Goal: Task Accomplishment & Management: Use online tool/utility

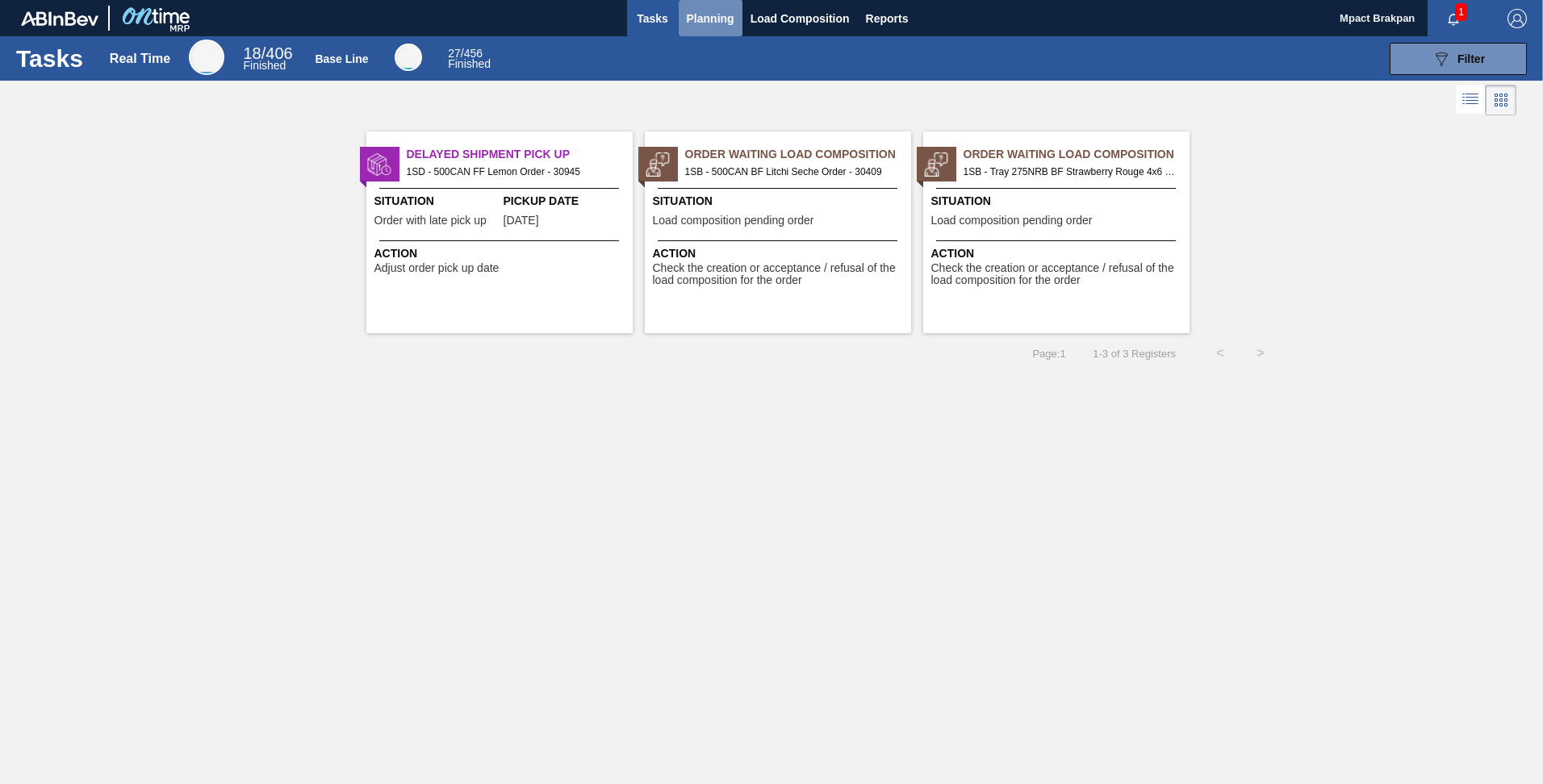
click at [690, 13] on span "Planning" at bounding box center [710, 18] width 47 height 19
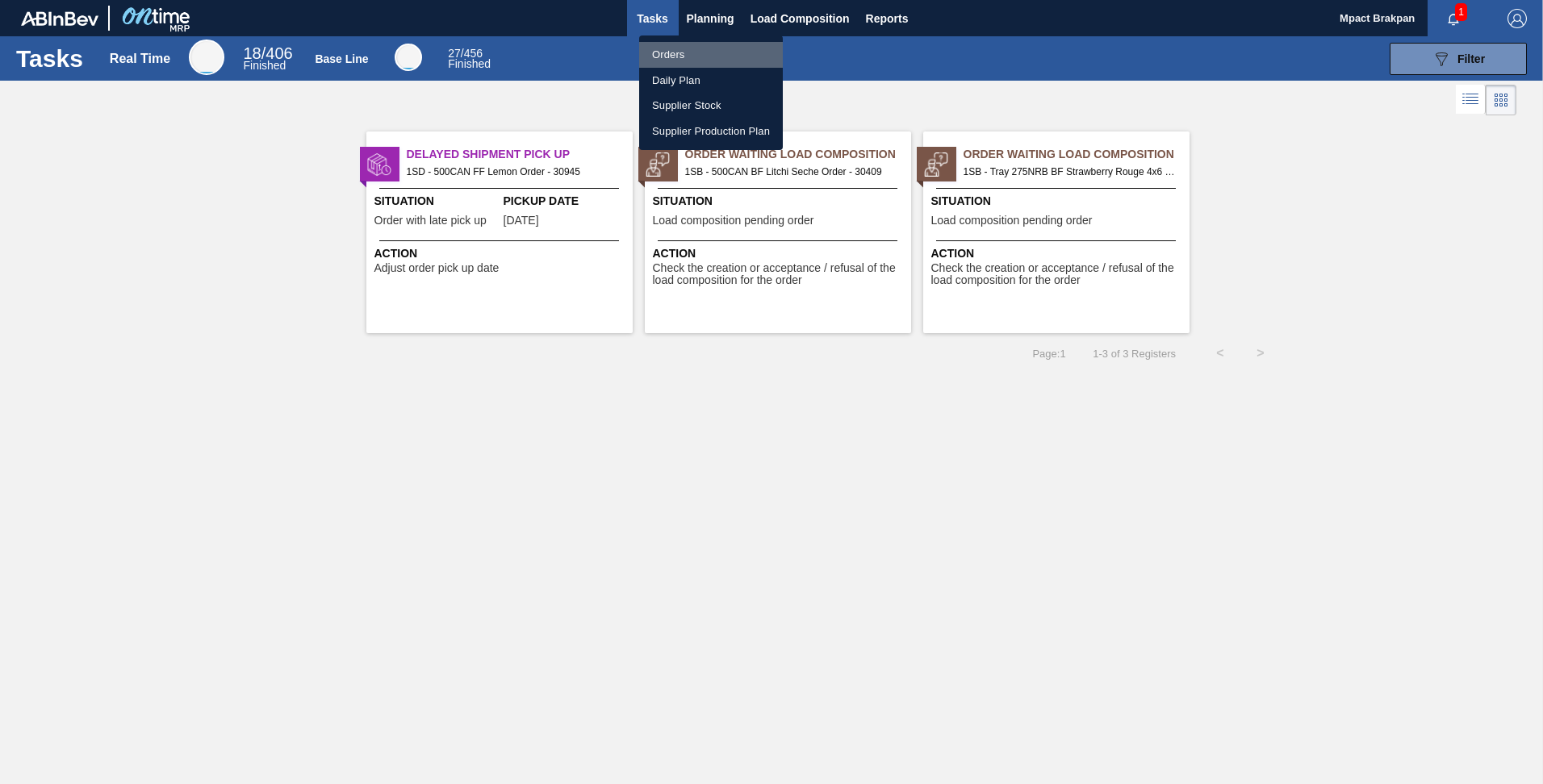
click at [675, 54] on li "Orders" at bounding box center [710, 54] width 144 height 26
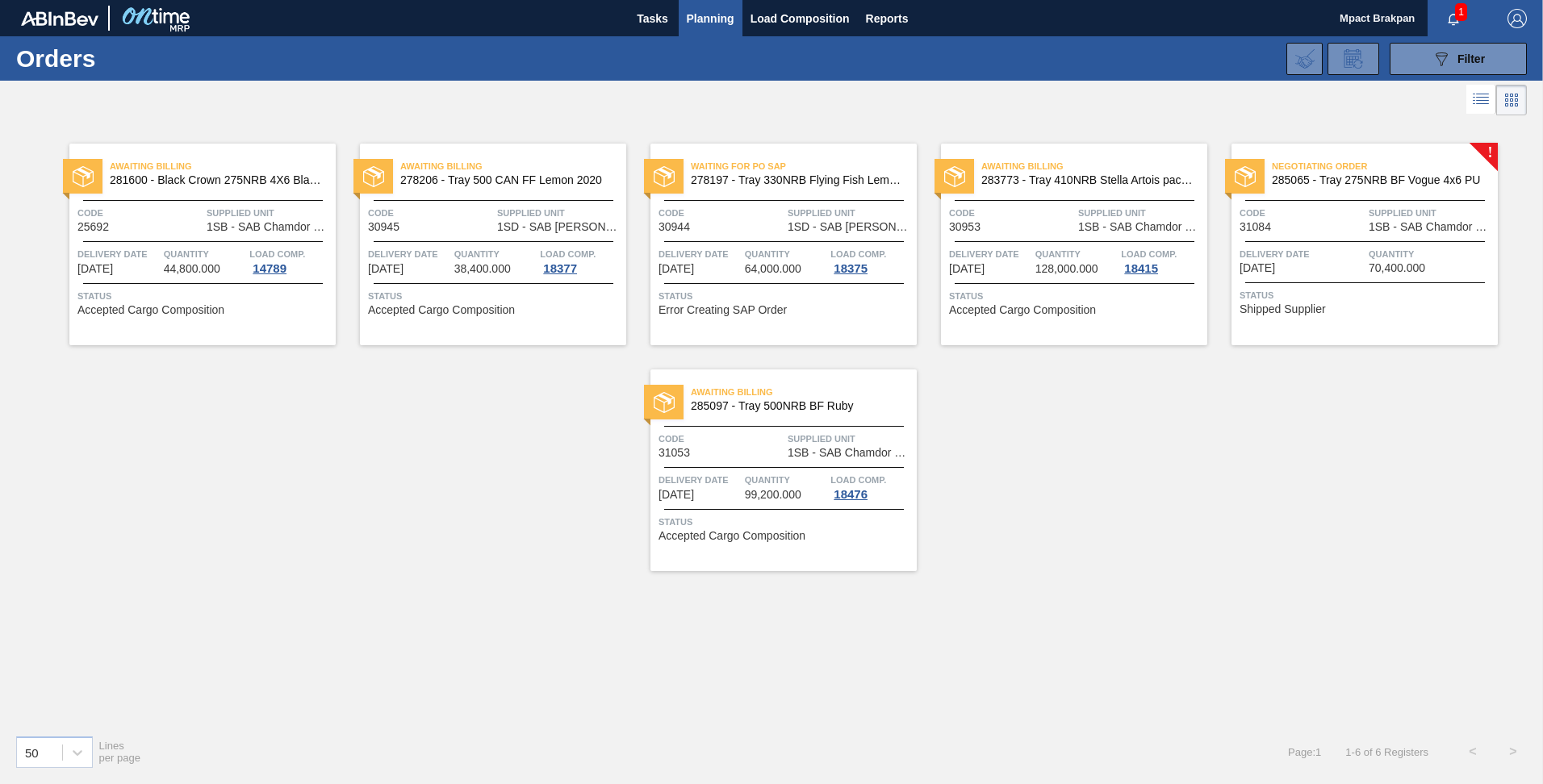
click at [827, 236] on div "Negotiating Order 285065 - Tray 275NRB BF Vogue 4x6 PU Code 31084 Supplied Unit…" at bounding box center [1363, 244] width 266 height 201
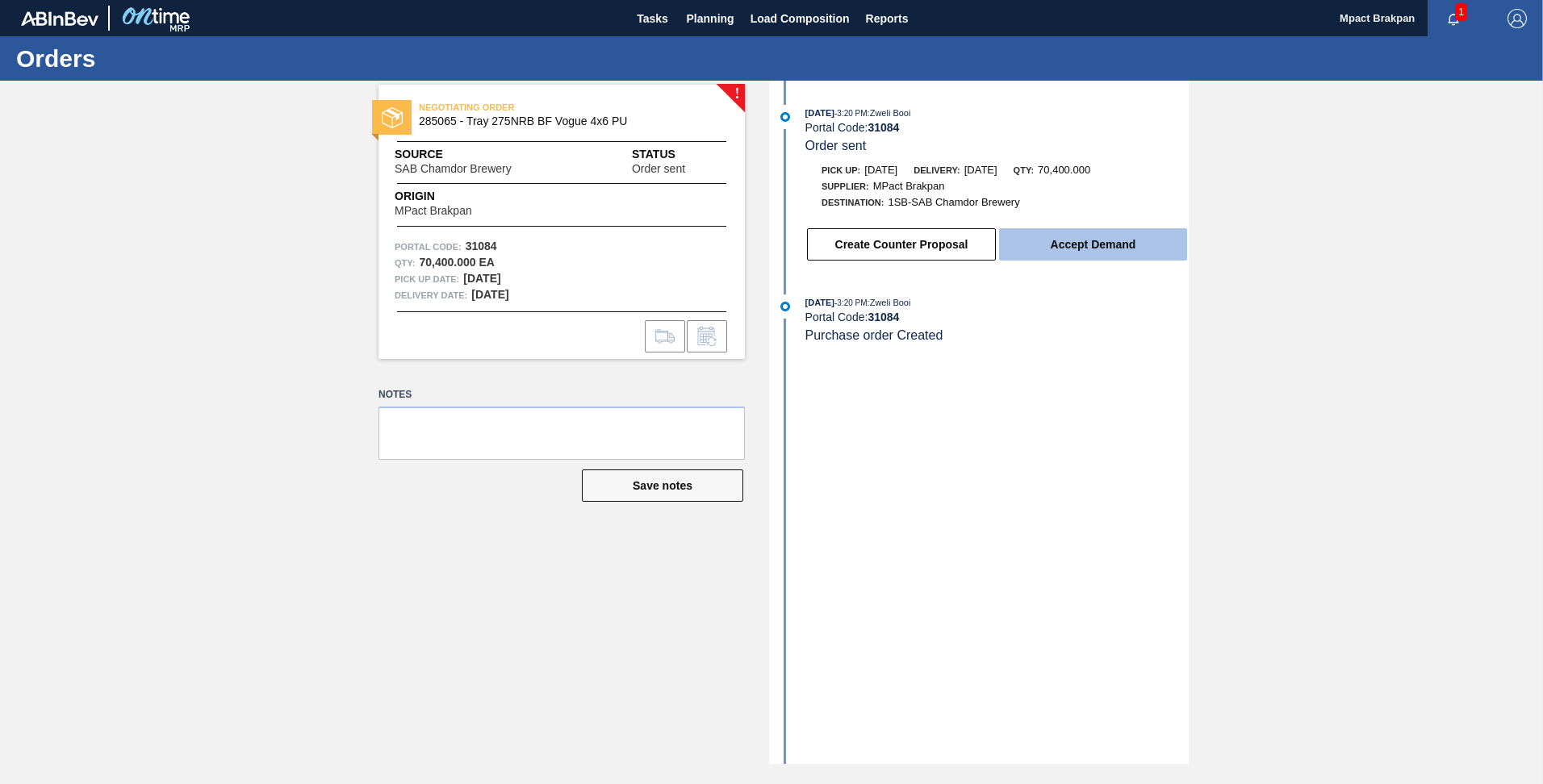
click at [827, 244] on button "Accept Demand" at bounding box center [1093, 244] width 188 height 32
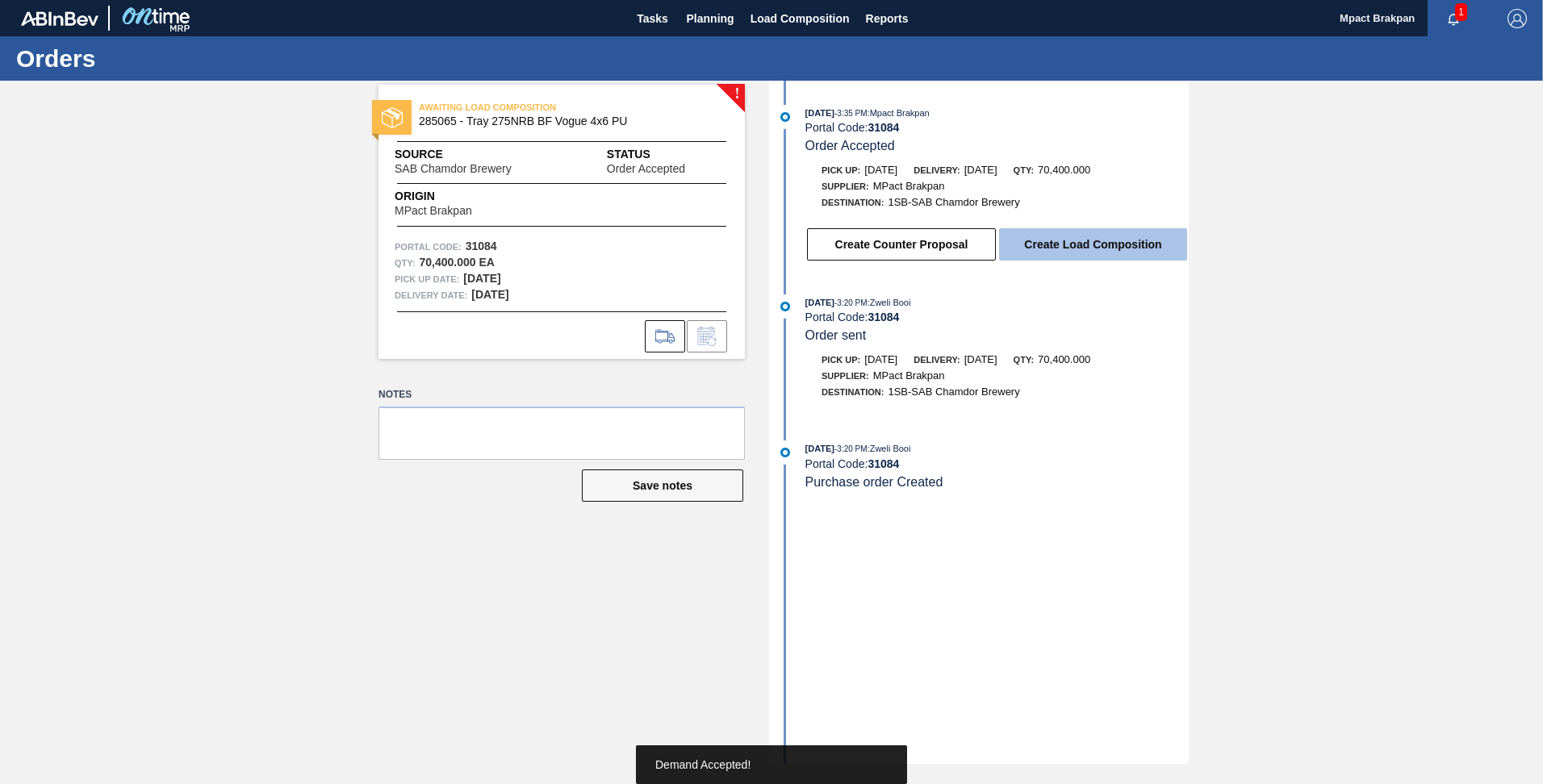
click at [827, 241] on button "Create Load Composition" at bounding box center [1093, 244] width 188 height 32
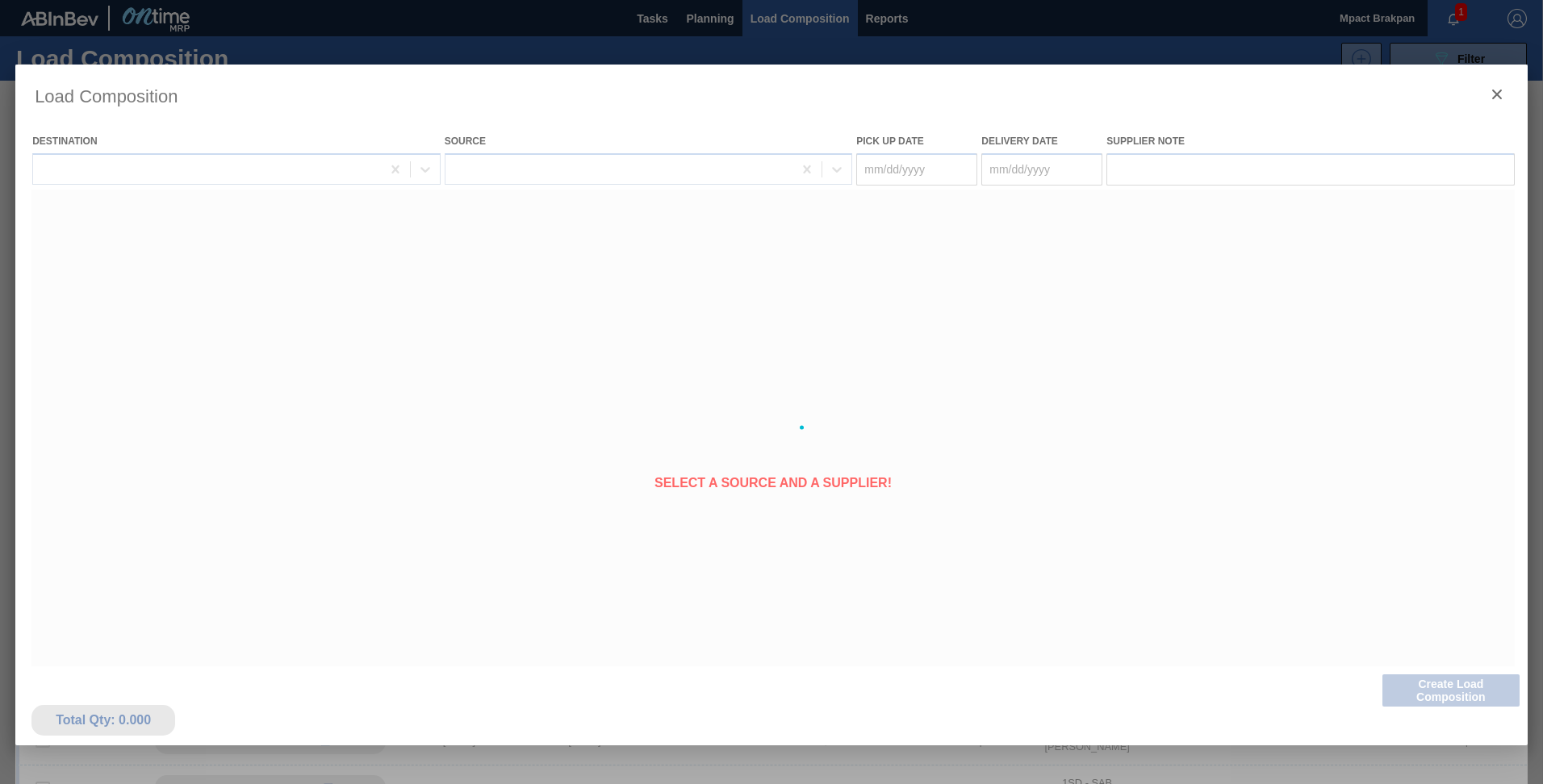
type Date "[DATE]"
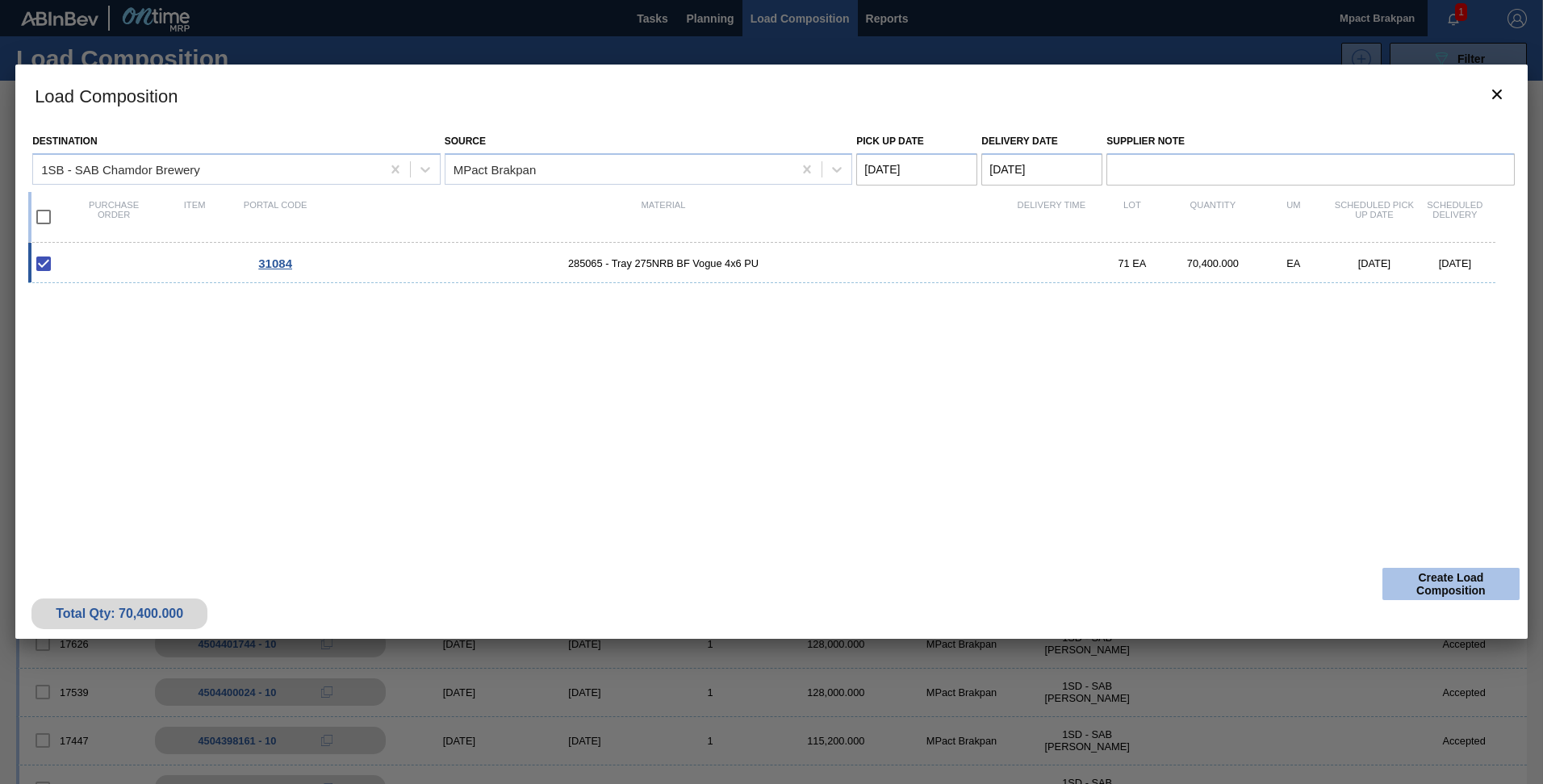
click at [827, 583] on button "Create Load Composition" at bounding box center [1450, 584] width 137 height 32
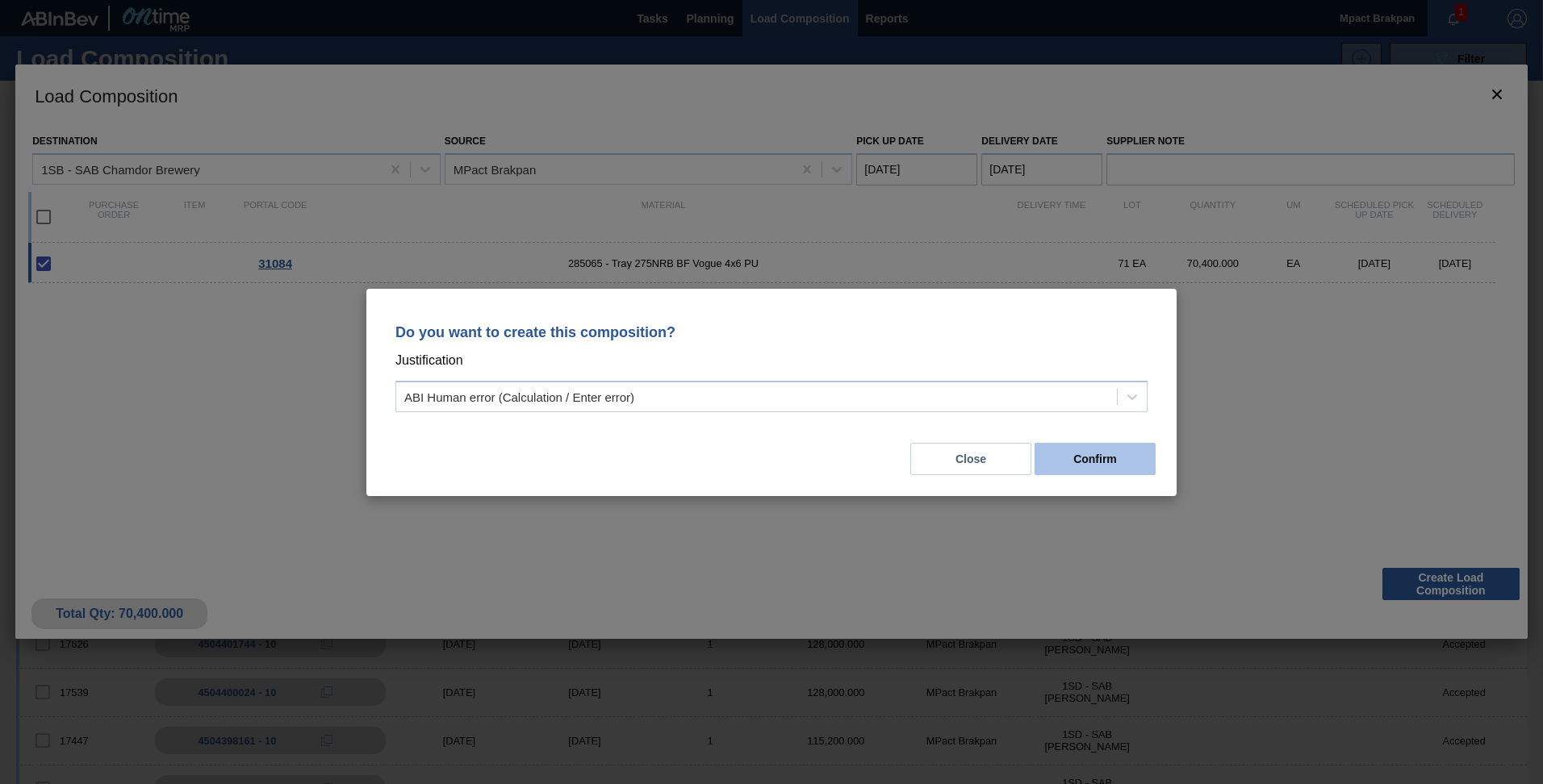
click at [827, 447] on button "Confirm" at bounding box center [1095, 459] width 121 height 32
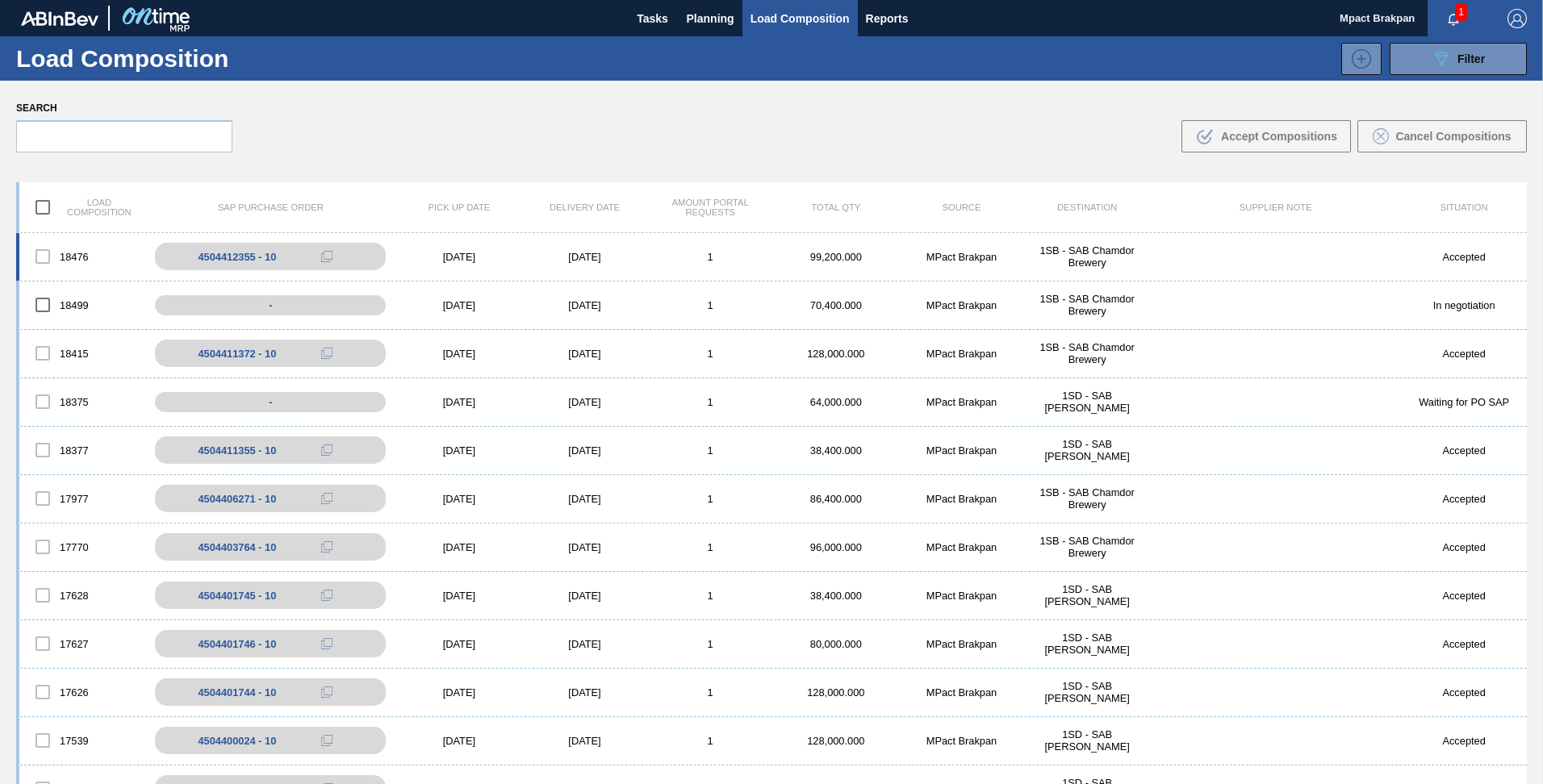
click at [547, 255] on div "[DATE]" at bounding box center [585, 256] width 126 height 12
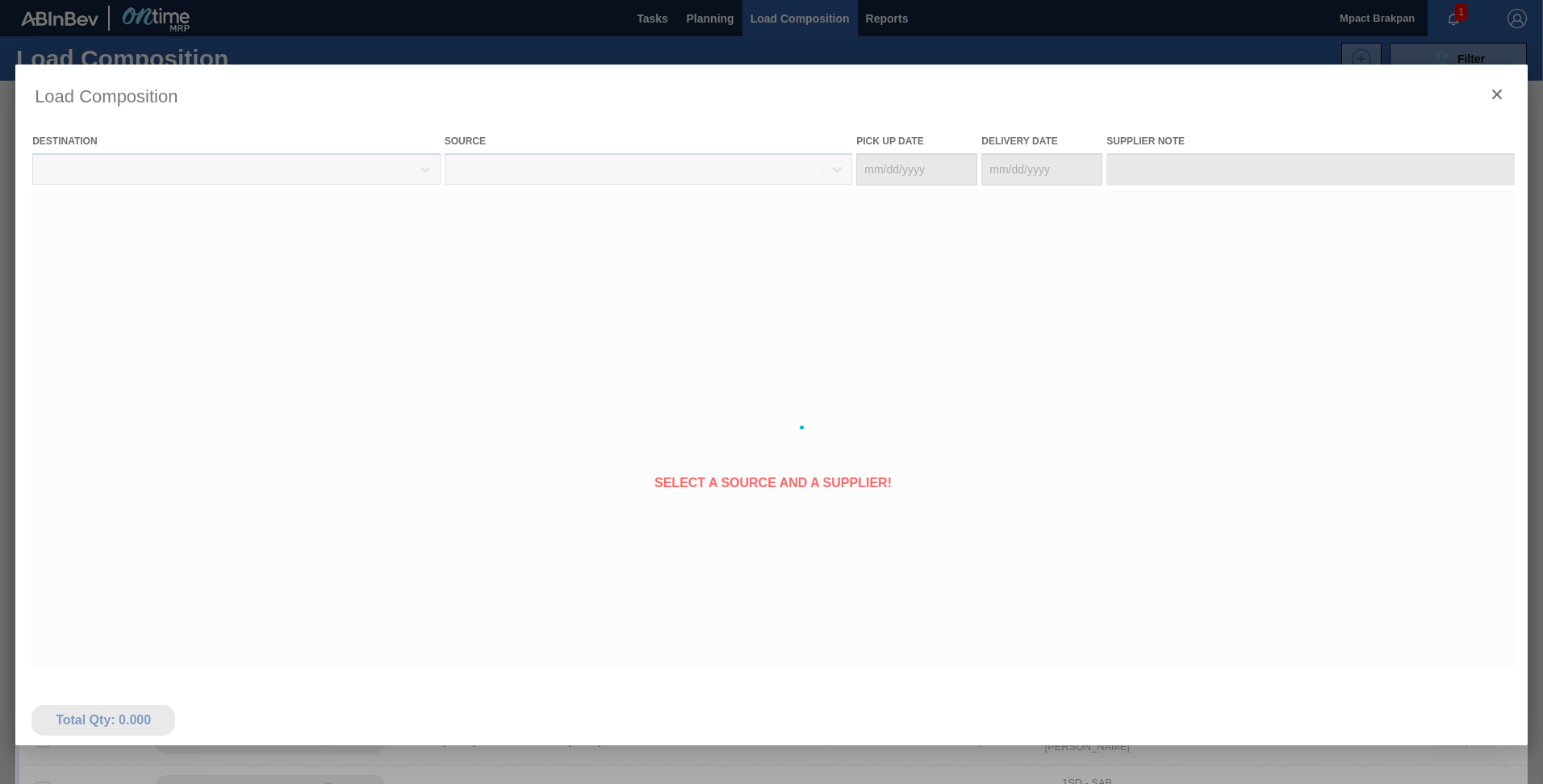
type Date "[DATE]"
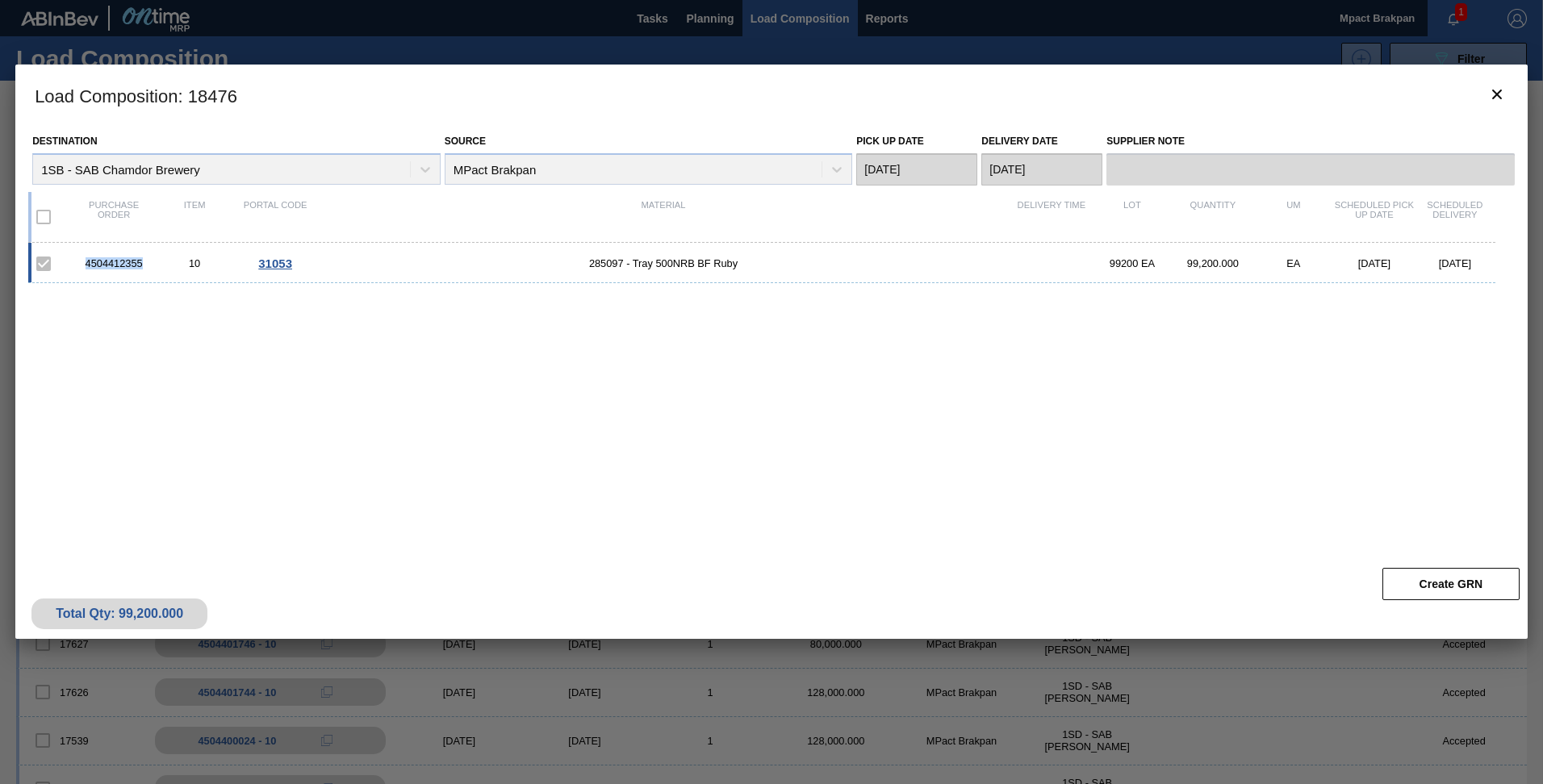
drag, startPoint x: 145, startPoint y: 260, endPoint x: 85, endPoint y: 257, distance: 60.1
click at [85, 257] on div "4504412355" at bounding box center [114, 263] width 80 height 12
drag, startPoint x: 85, startPoint y: 257, endPoint x: 107, endPoint y: 260, distance: 22.2
copy div "4504412355"
click at [827, 550] on div "Destination 1SB - SAB Chamdor Brewery Source MPact Brakpan Pick up Date [DATE] …" at bounding box center [771, 342] width 1512 height 434
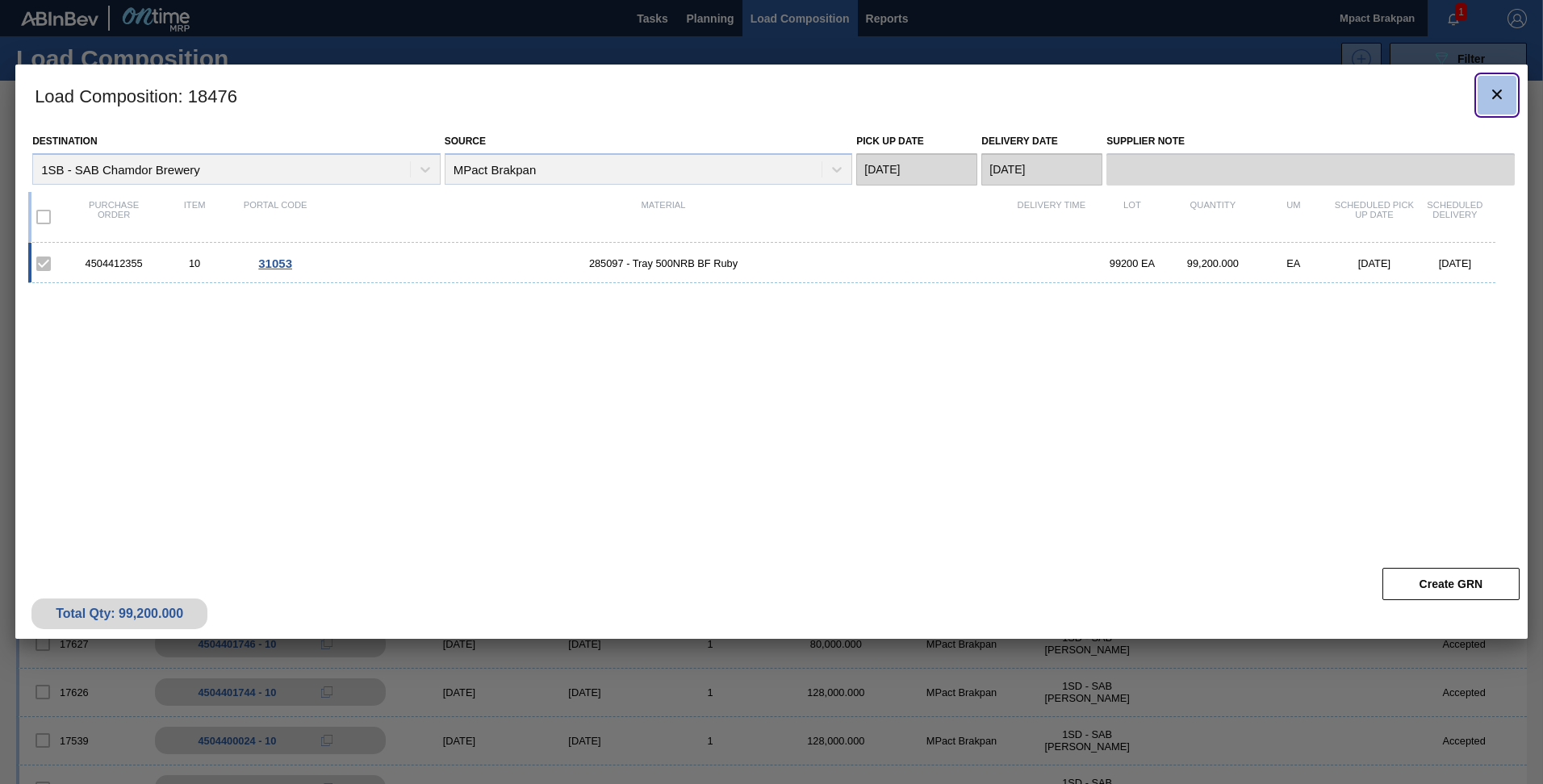
click at [827, 94] on icon "botão de ícone" at bounding box center [1497, 95] width 19 height 19
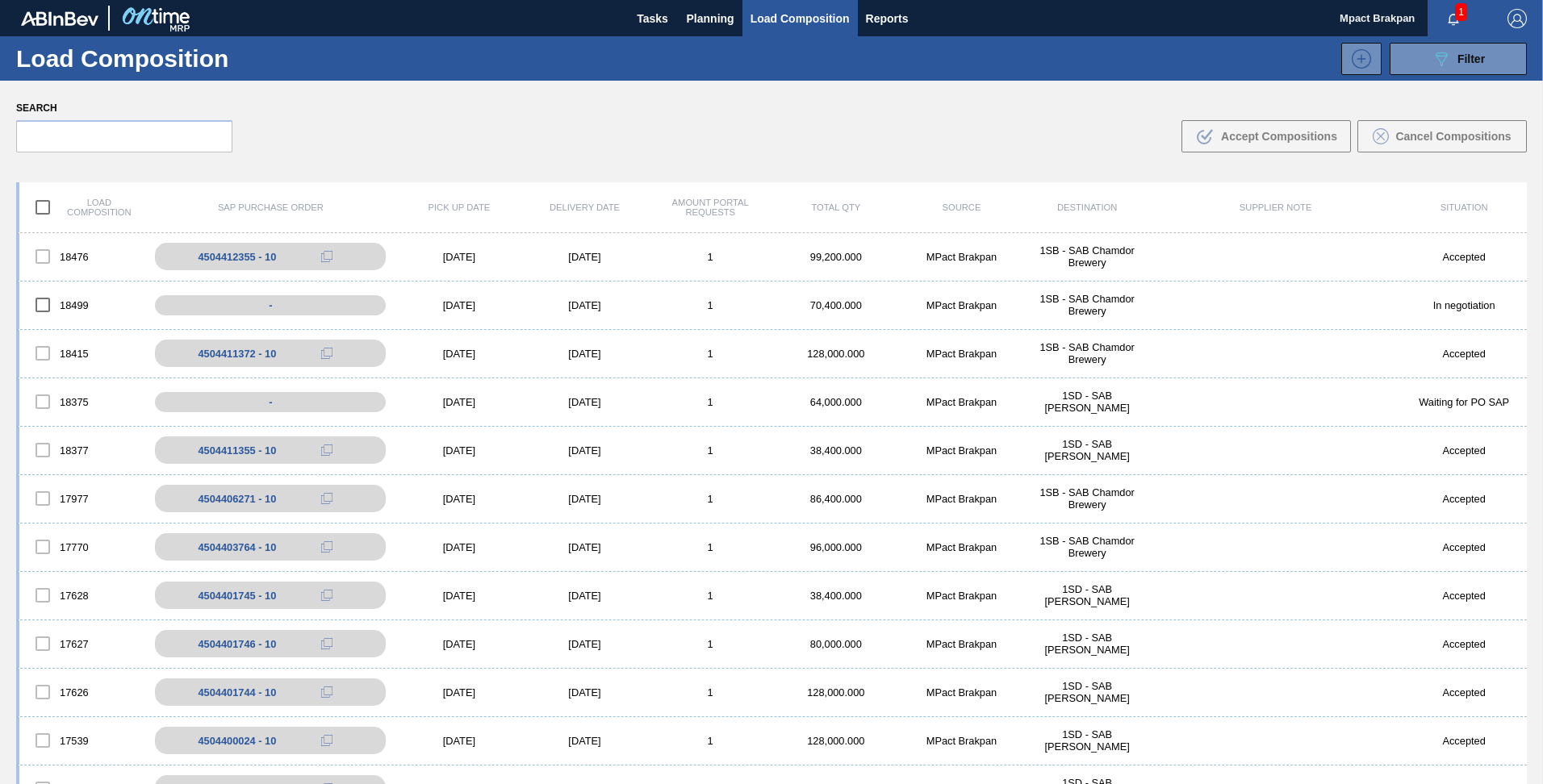
click at [827, 13] on span "1" at bounding box center [1461, 11] width 12 height 18
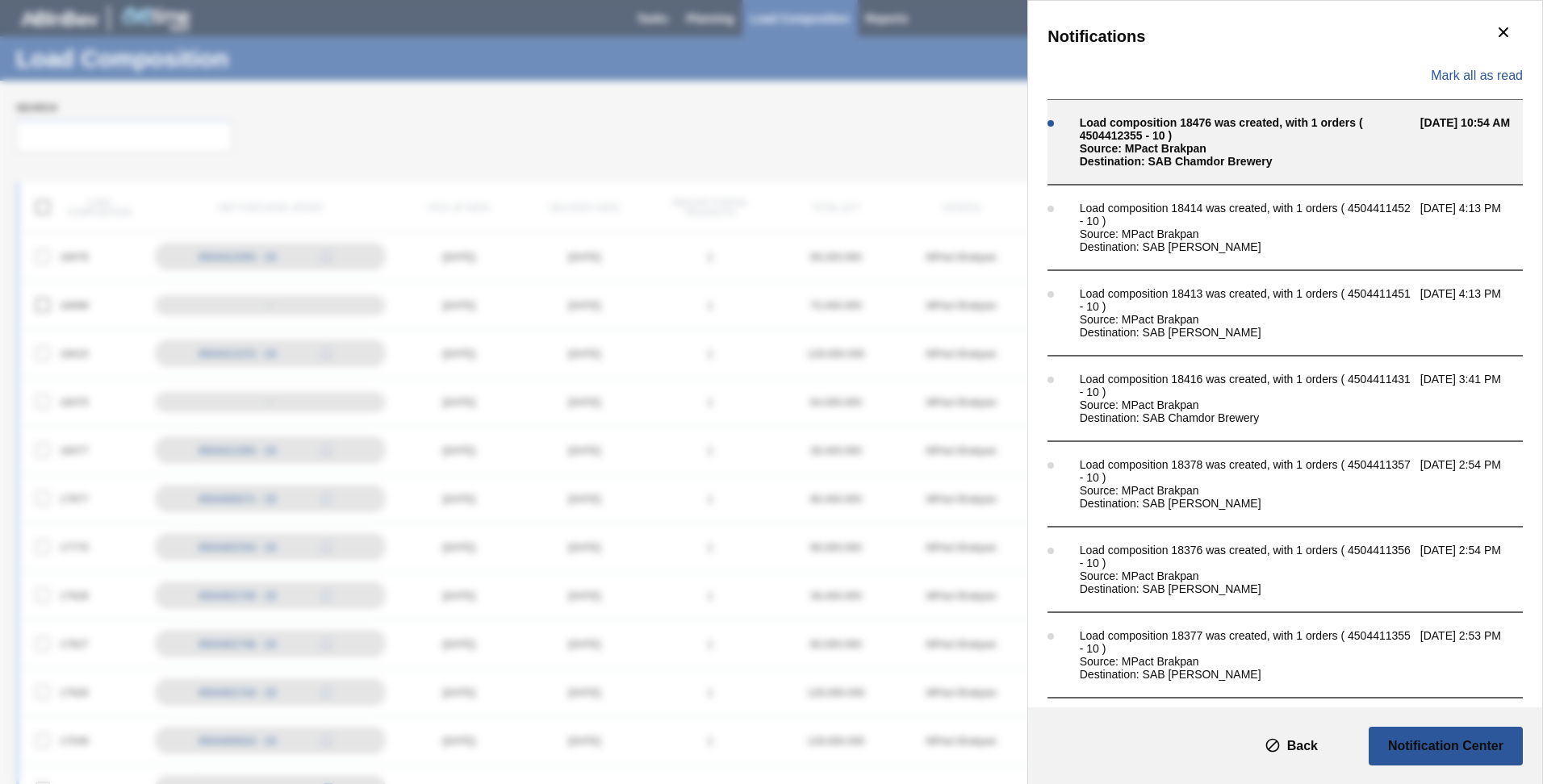
click at [827, 129] on div "Load composition 18476 was created, with 1 orders ( 4504412355 - 10 )" at bounding box center [1245, 129] width 332 height 26
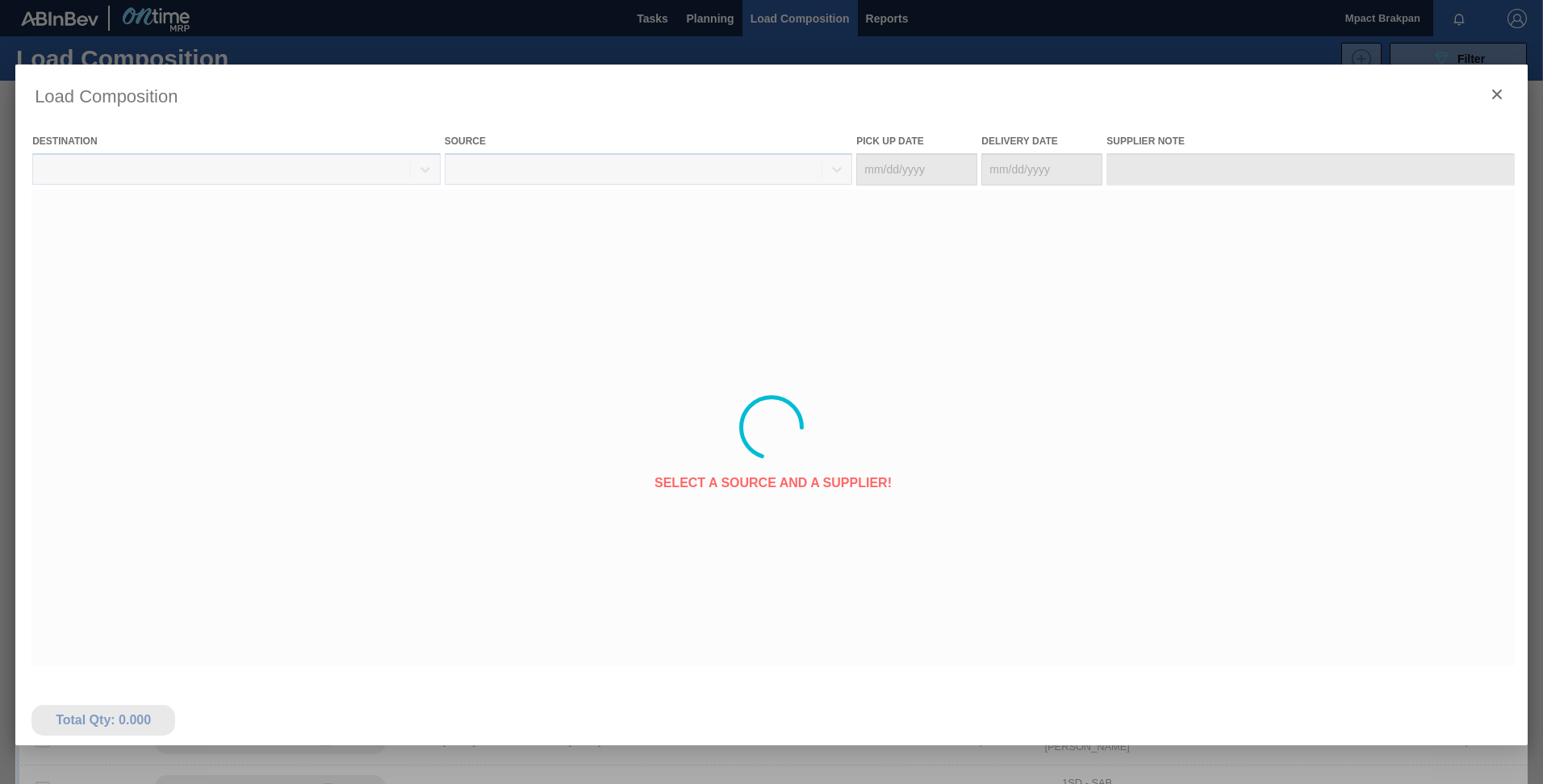
type Date "[DATE]"
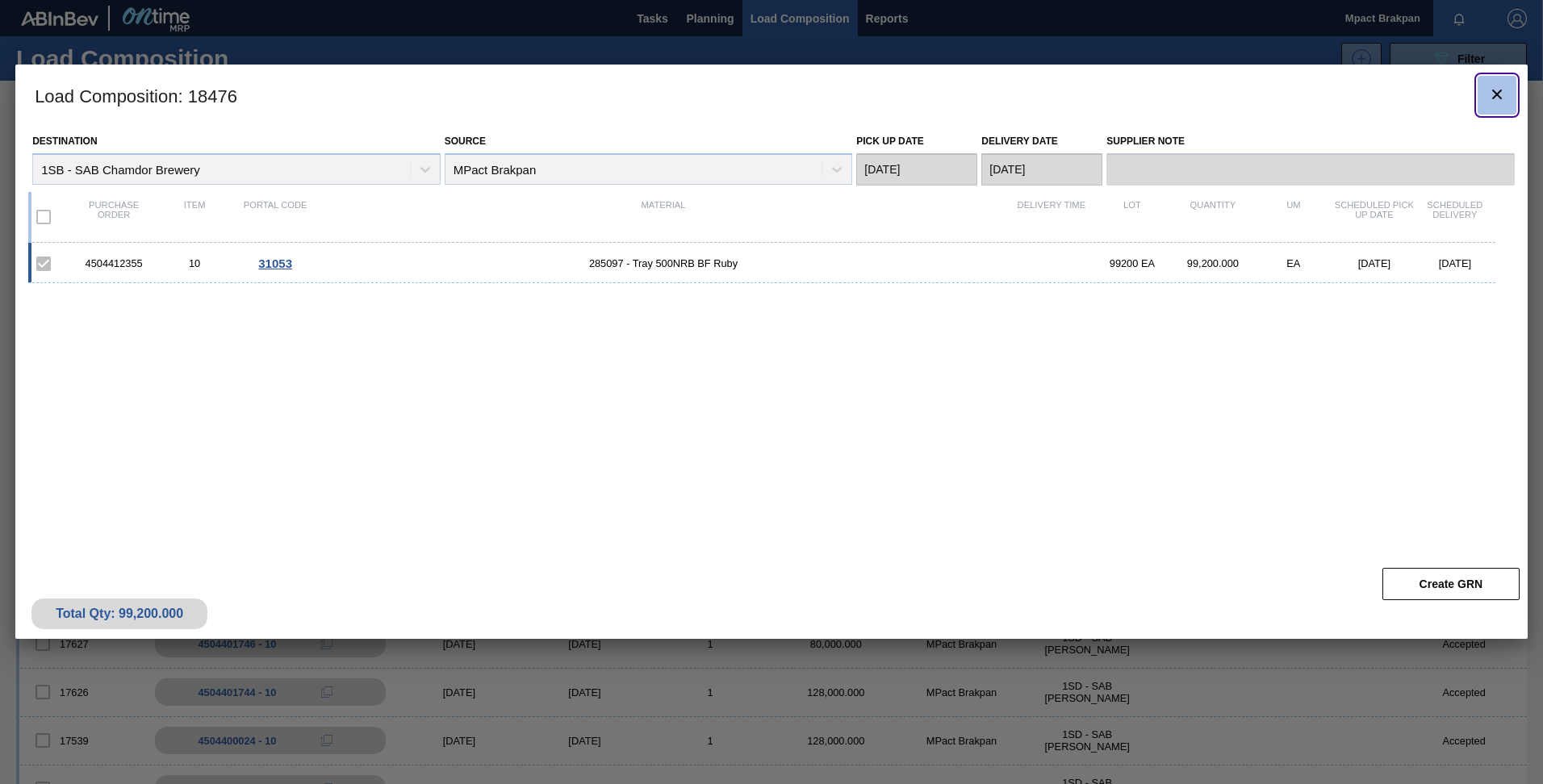
click at [1498, 93] on icon "botão de ícone" at bounding box center [1497, 95] width 9 height 9
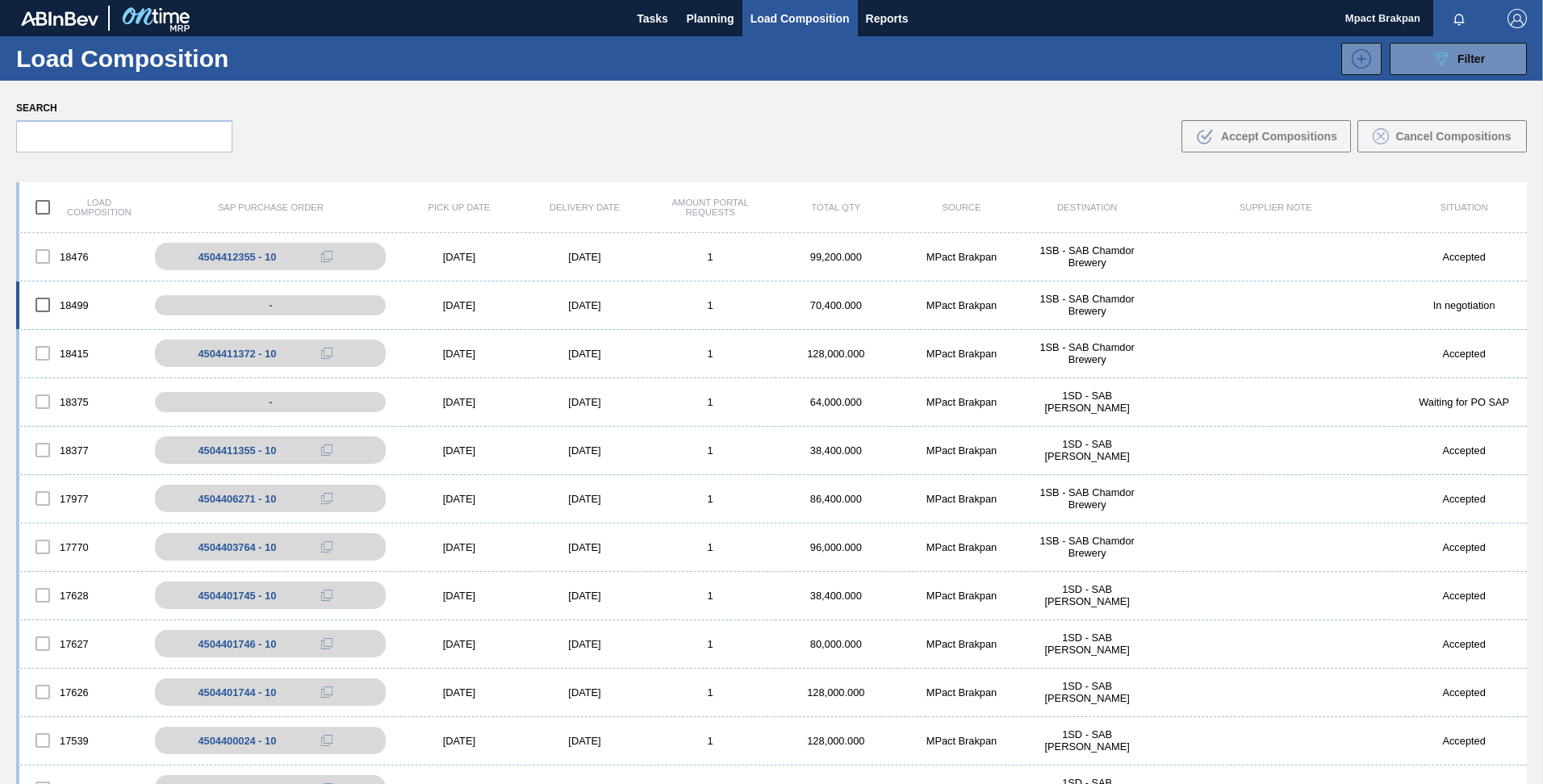
click at [465, 305] on div "[DATE]" at bounding box center [459, 305] width 126 height 12
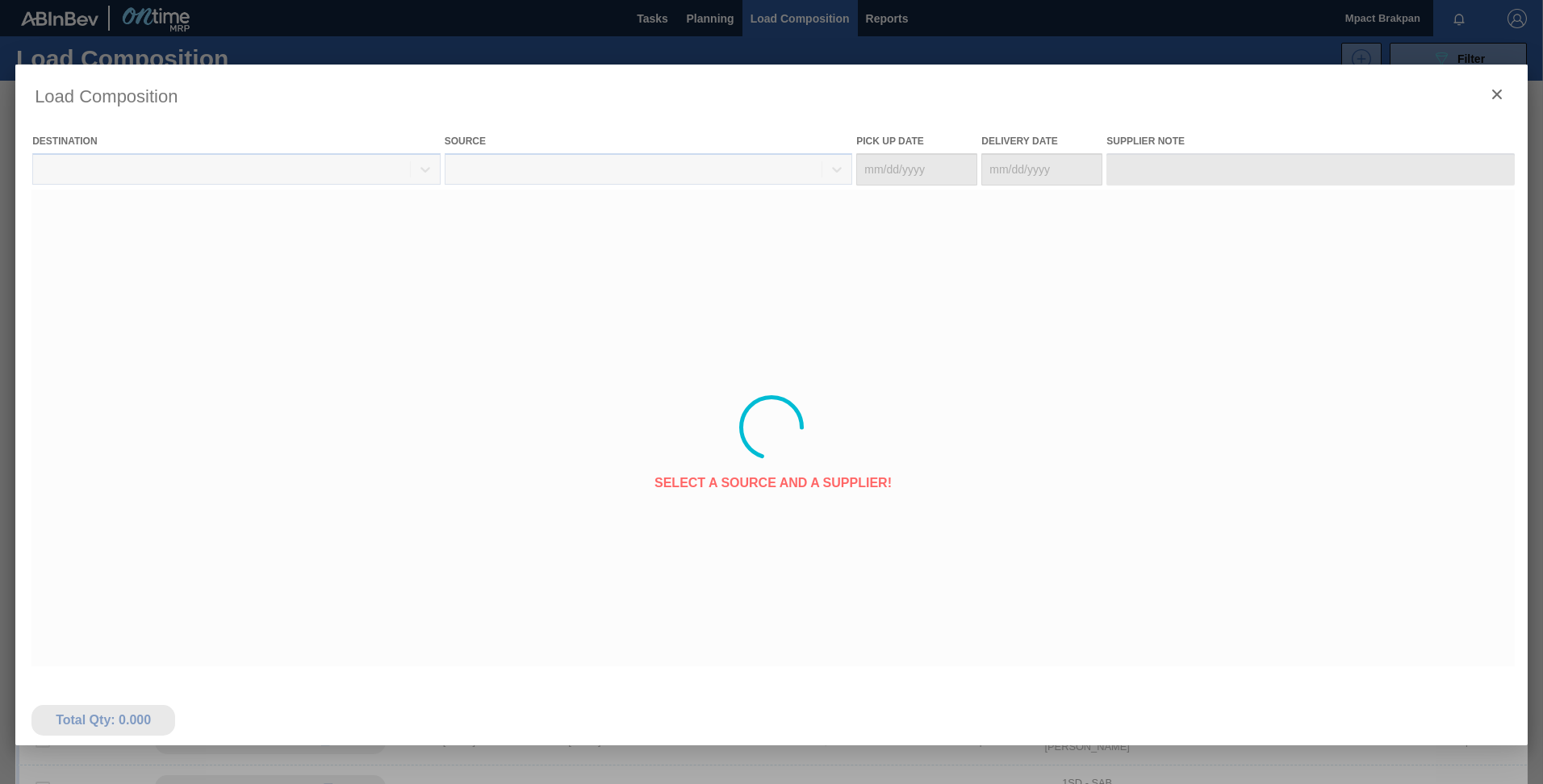
type Date "[DATE]"
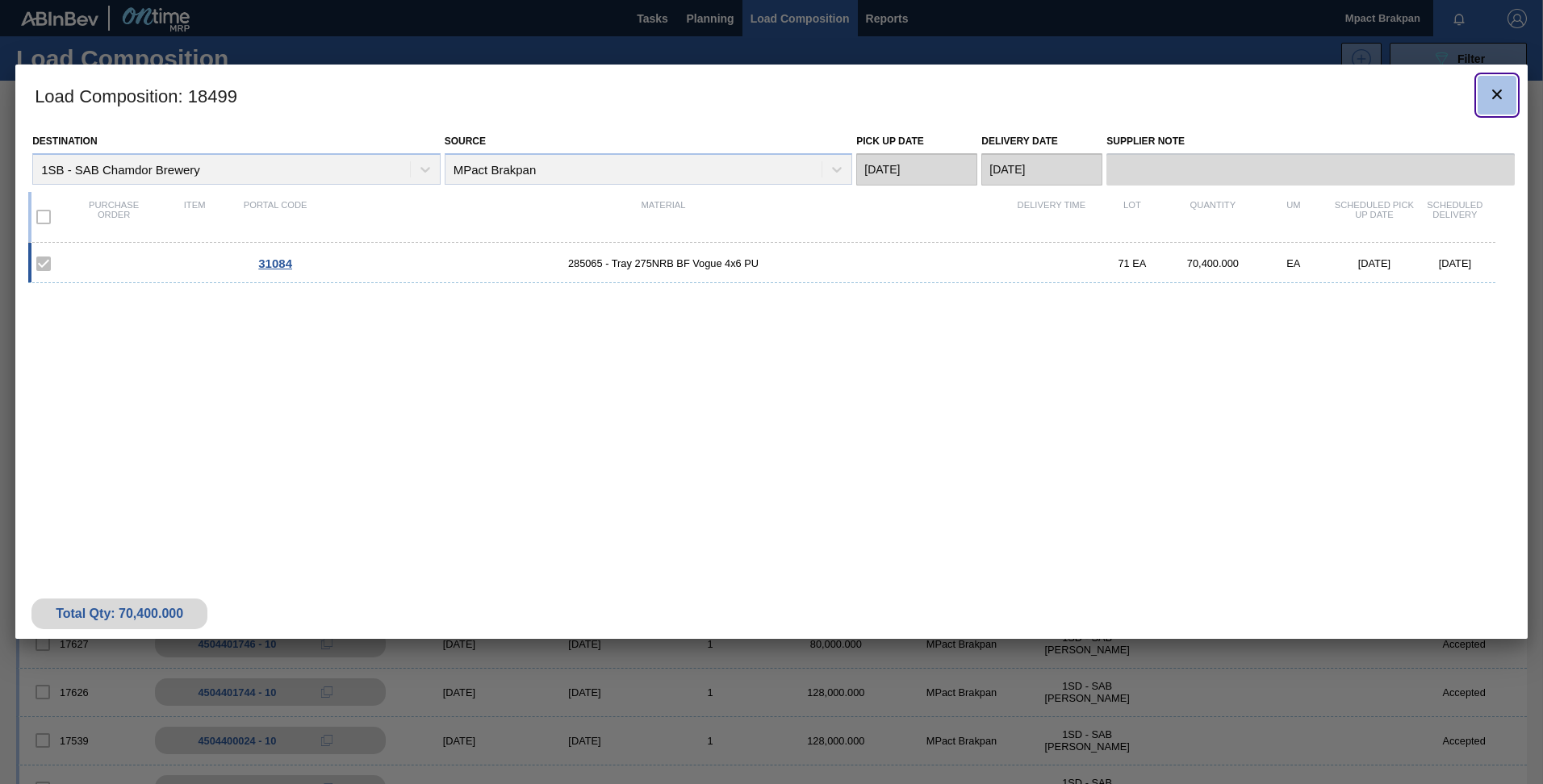
click at [1496, 96] on icon "botão de ícone" at bounding box center [1497, 95] width 9 height 9
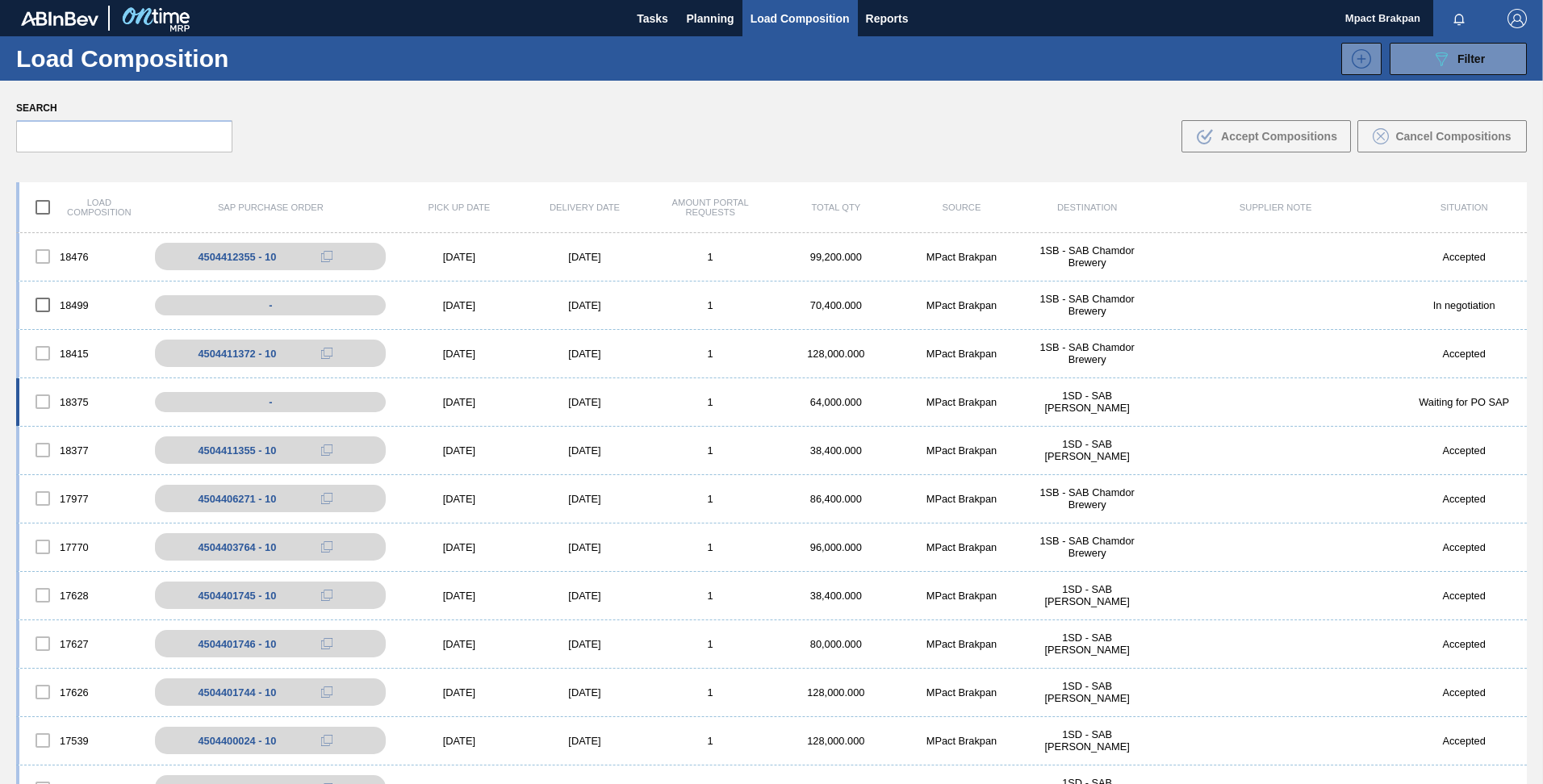
click at [465, 399] on div "[DATE]" at bounding box center [459, 402] width 126 height 12
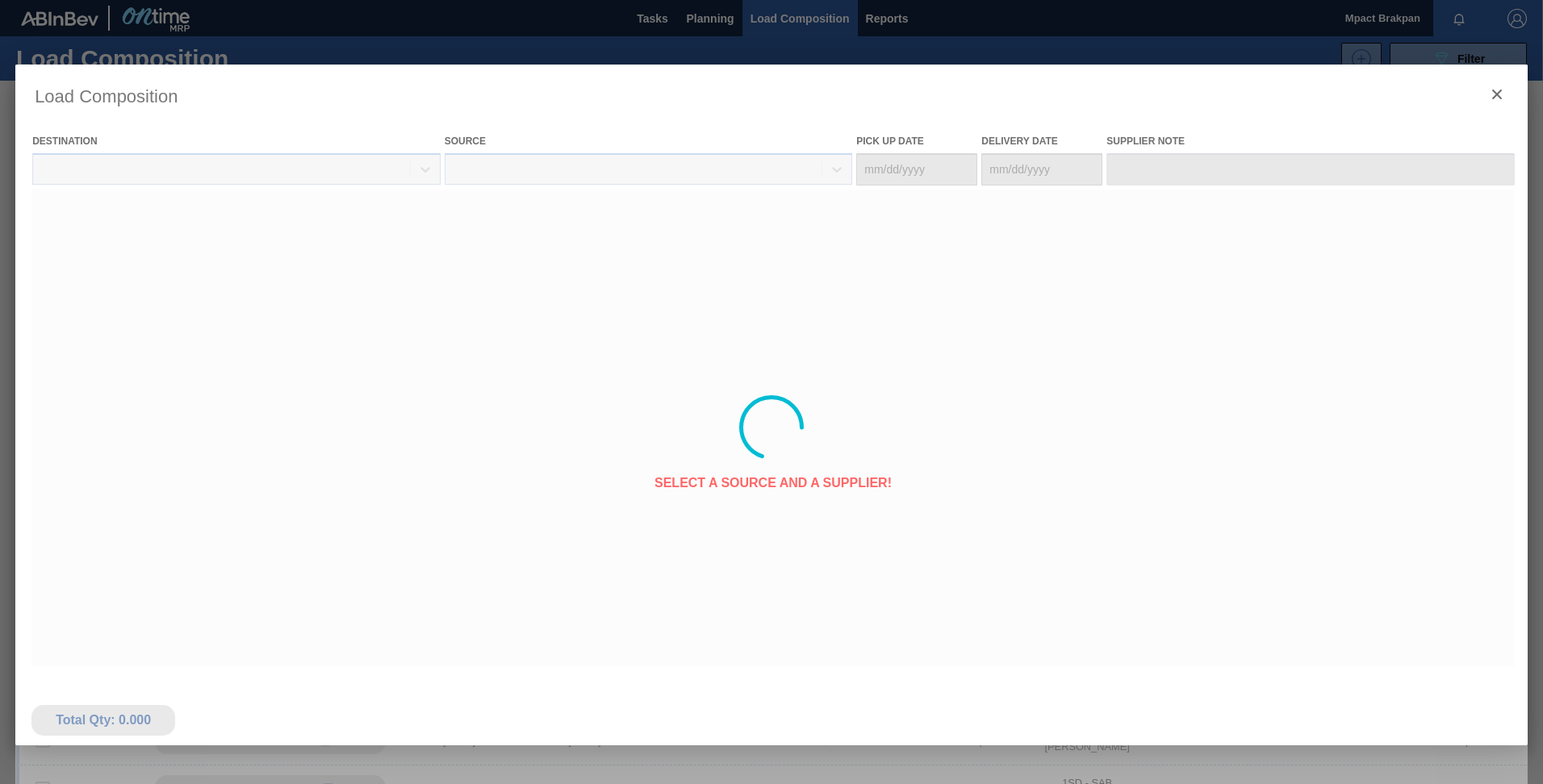
type Date "[DATE]"
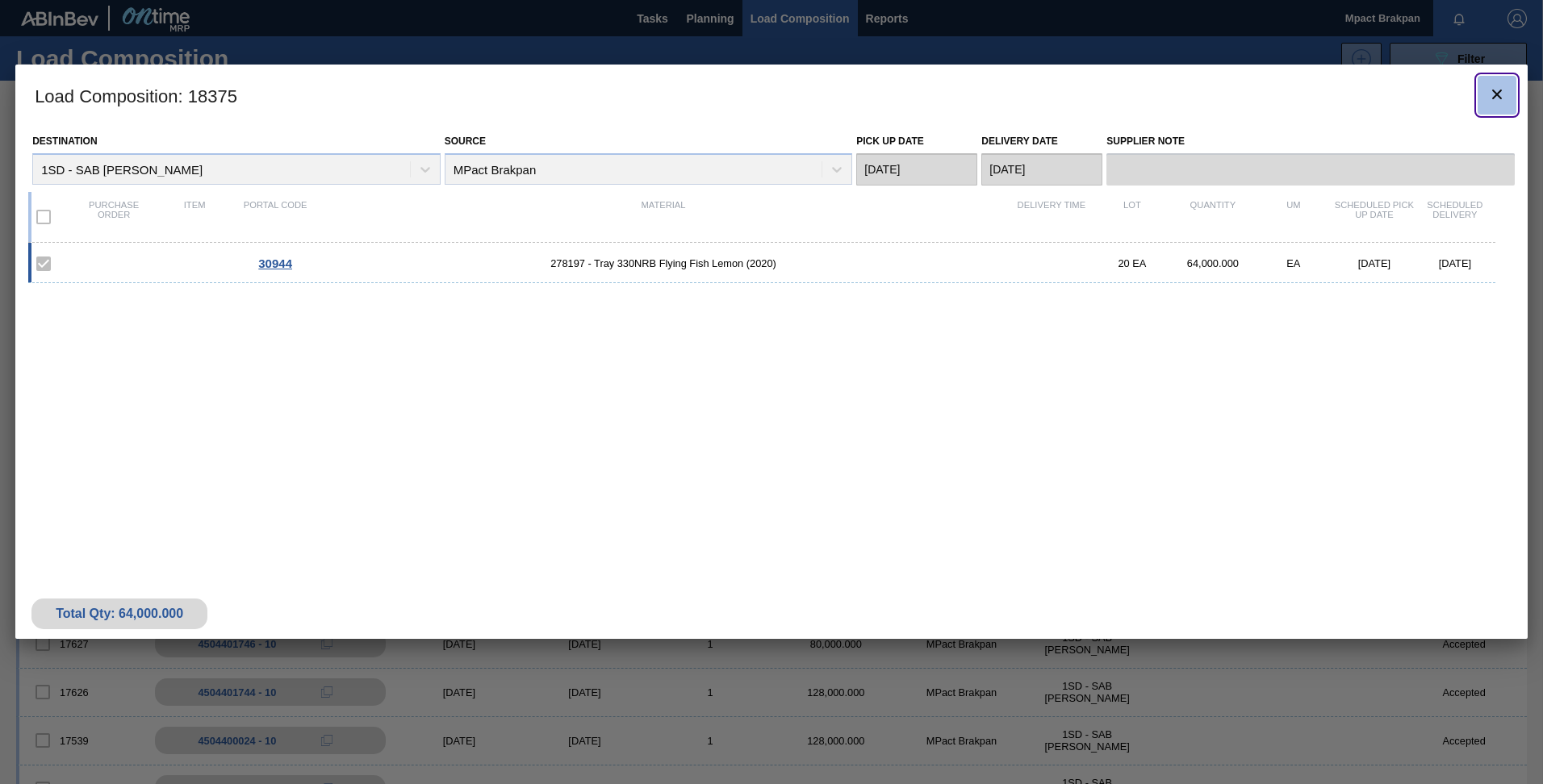
click at [1504, 91] on icon "botão de ícone" at bounding box center [1497, 95] width 19 height 19
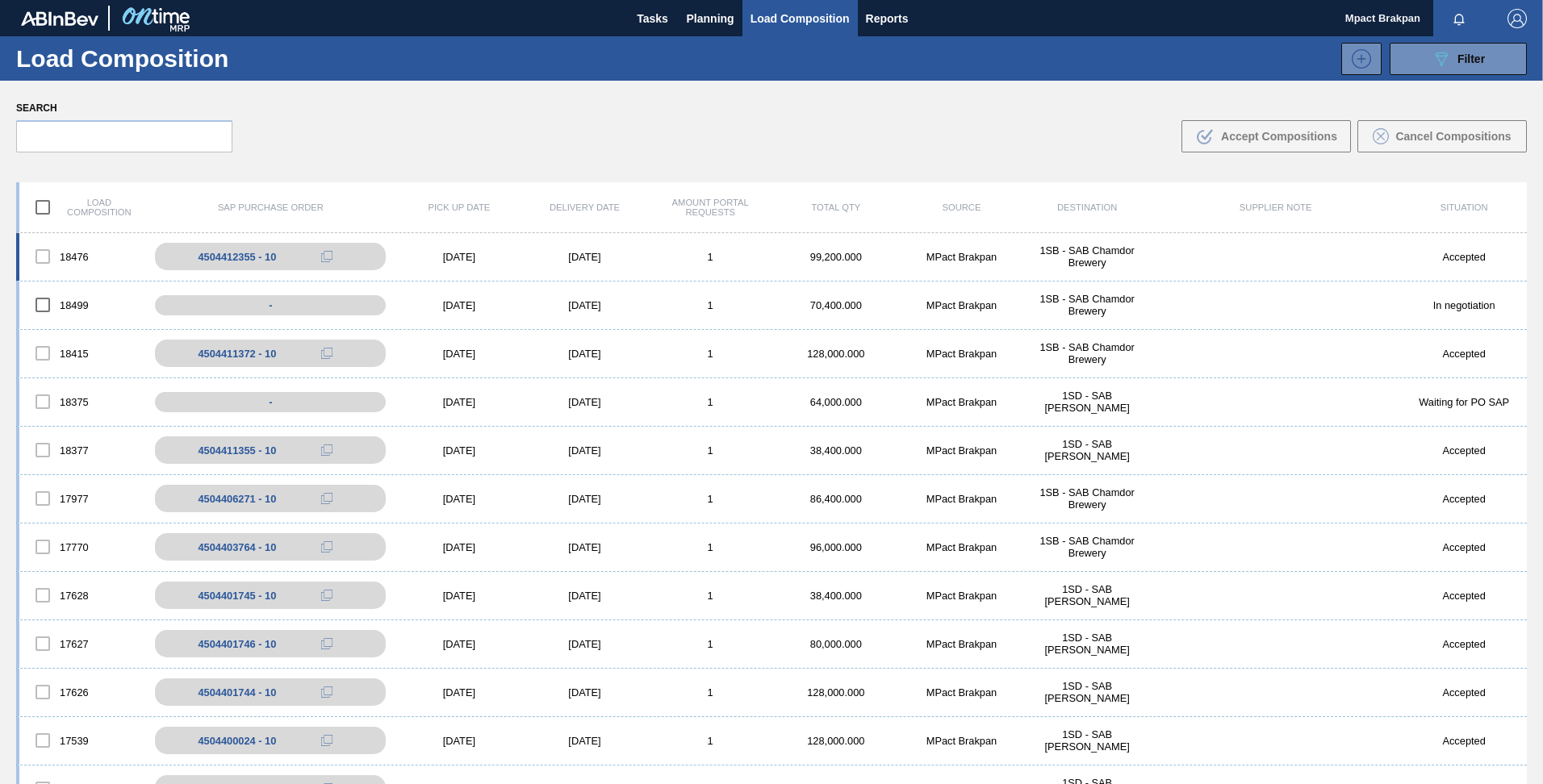
click at [456, 259] on div "[DATE]" at bounding box center [459, 256] width 126 height 12
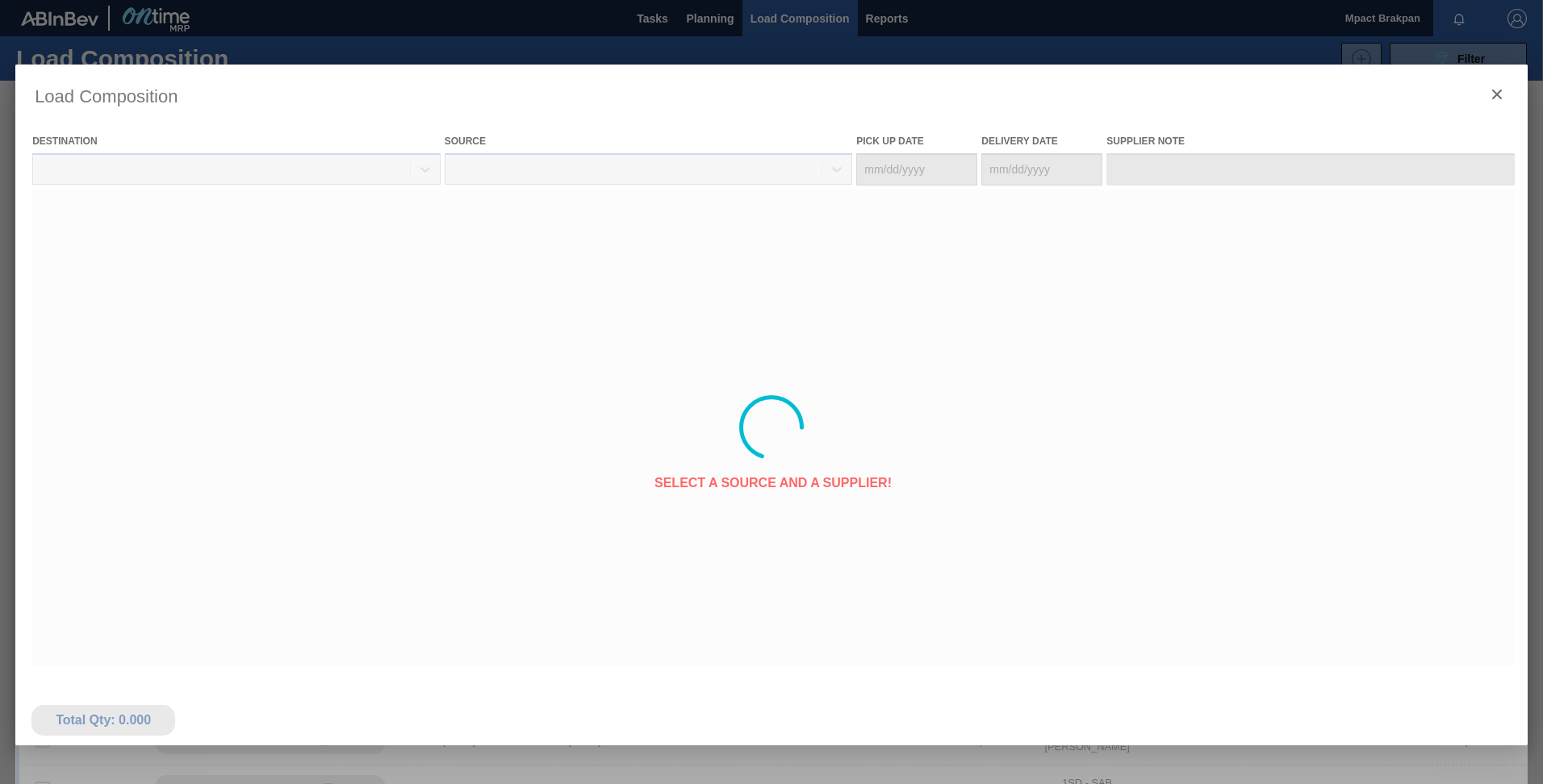
click at [457, 254] on div at bounding box center [771, 427] width 1512 height 726
type Date "[DATE]"
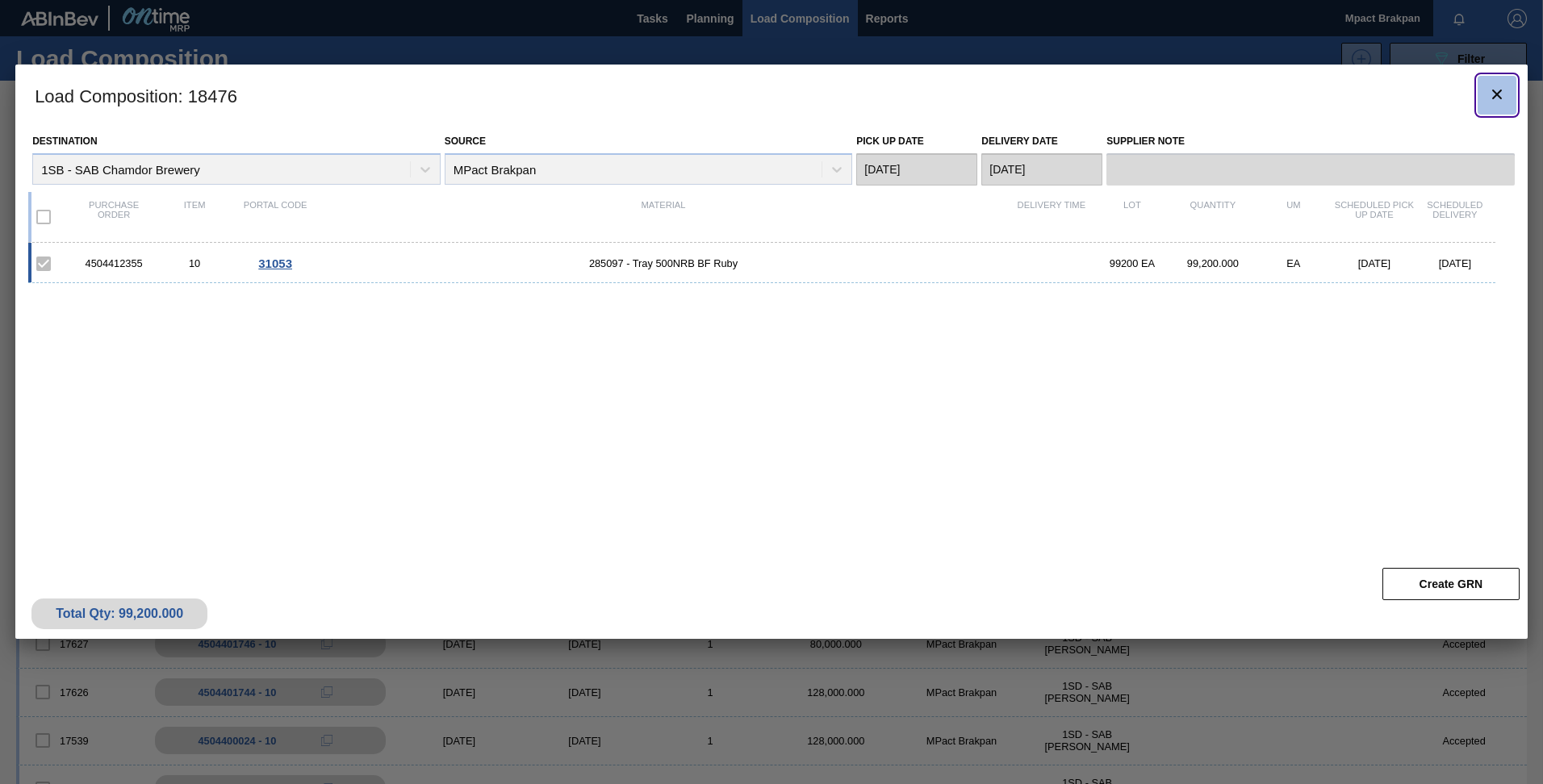
click at [1494, 91] on icon "botão de ícone" at bounding box center [1497, 95] width 9 height 9
